Goal: Task Accomplishment & Management: Complete application form

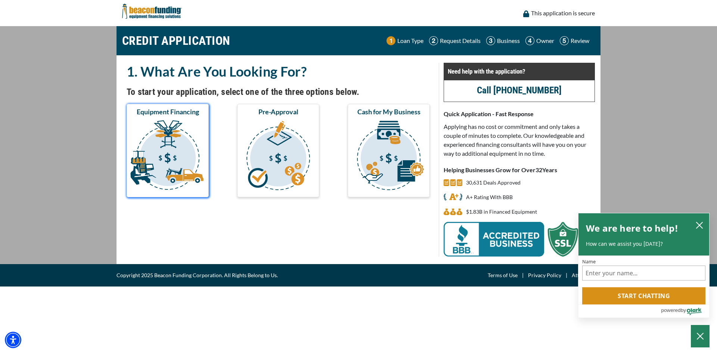
click at [189, 149] on img "submit" at bounding box center [167, 156] width 79 height 75
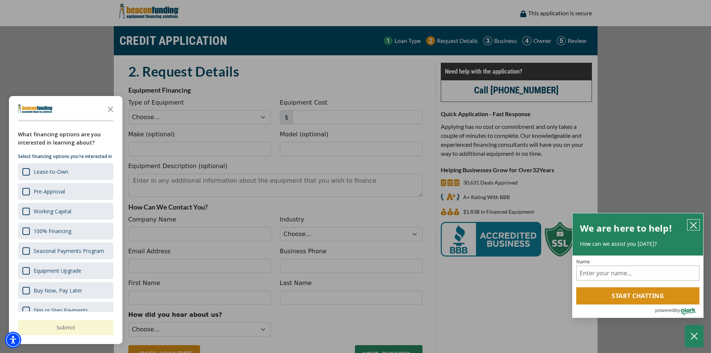
click at [691, 220] on button "close chatbox" at bounding box center [694, 225] width 12 height 10
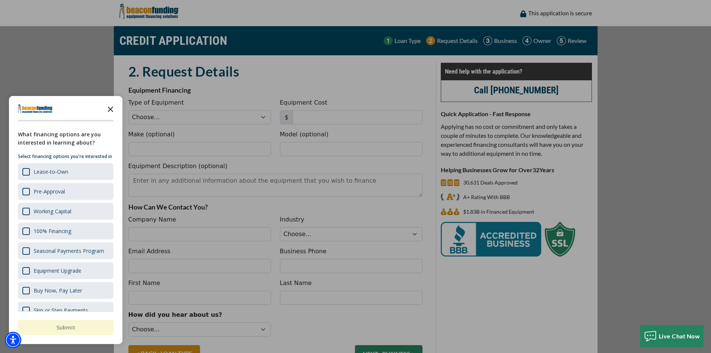
click at [112, 108] on icon "Close the survey" at bounding box center [110, 108] width 15 height 15
